Goal: Check status: Check status

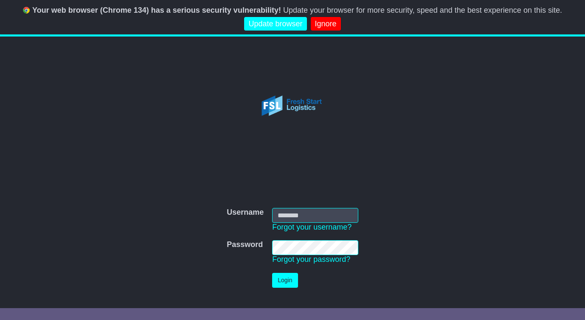
type input "**********"
click at [285, 281] on button "Login" at bounding box center [284, 280] width 25 height 15
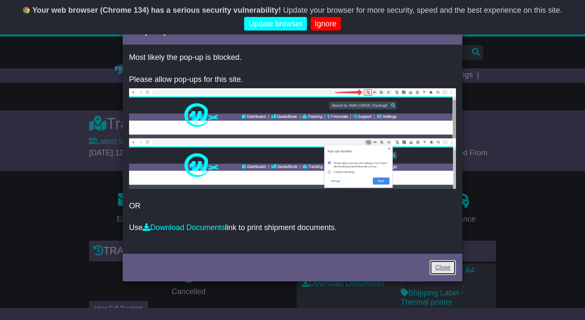
click at [444, 267] on link "Close" at bounding box center [443, 267] width 26 height 15
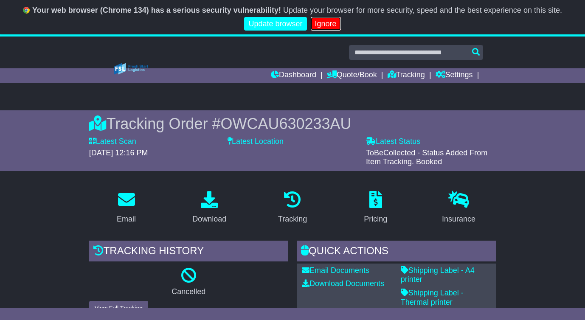
click at [326, 24] on link "Ignore" at bounding box center [326, 24] width 30 height 14
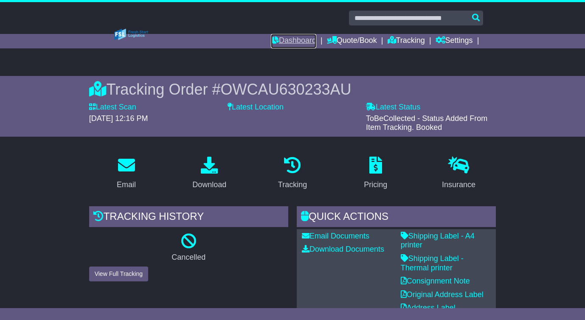
click at [307, 42] on link "Dashboard" at bounding box center [293, 41] width 45 height 14
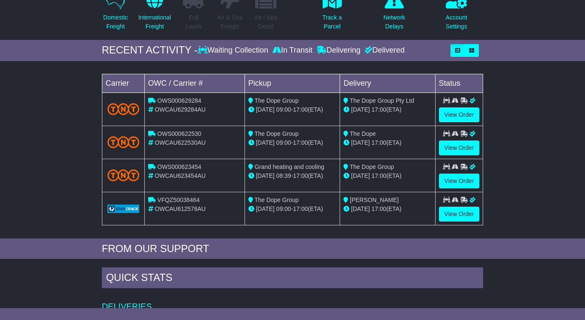
scroll to position [94, 0]
